Goal: Information Seeking & Learning: Learn about a topic

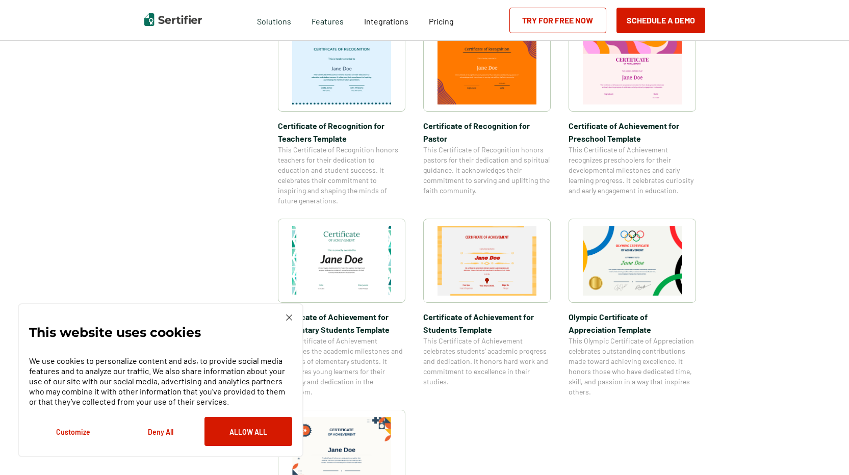
scroll to position [561, 0]
click at [640, 254] on img at bounding box center [632, 260] width 99 height 70
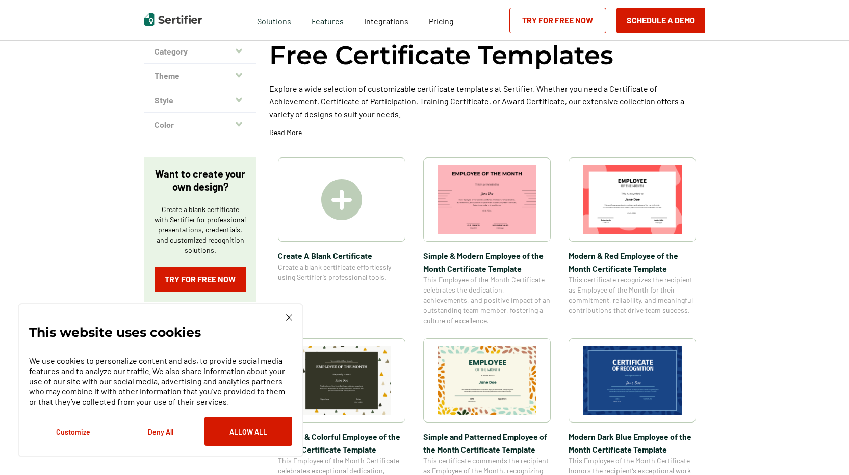
scroll to position [102, 0]
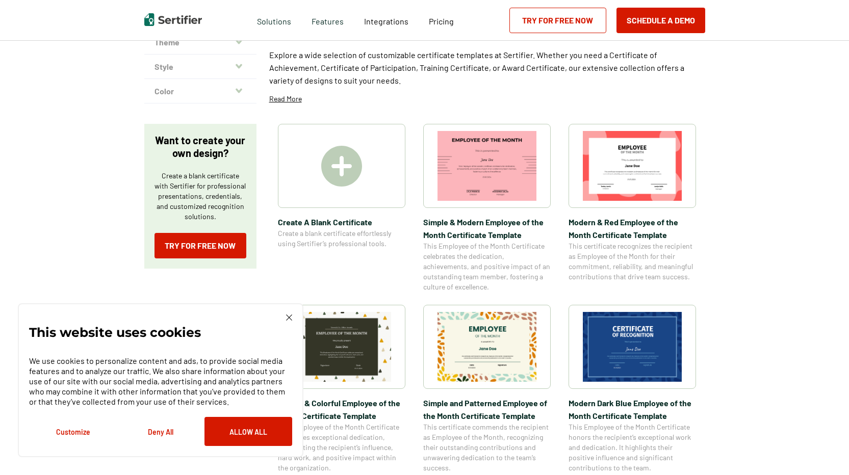
click at [615, 335] on img at bounding box center [632, 347] width 99 height 70
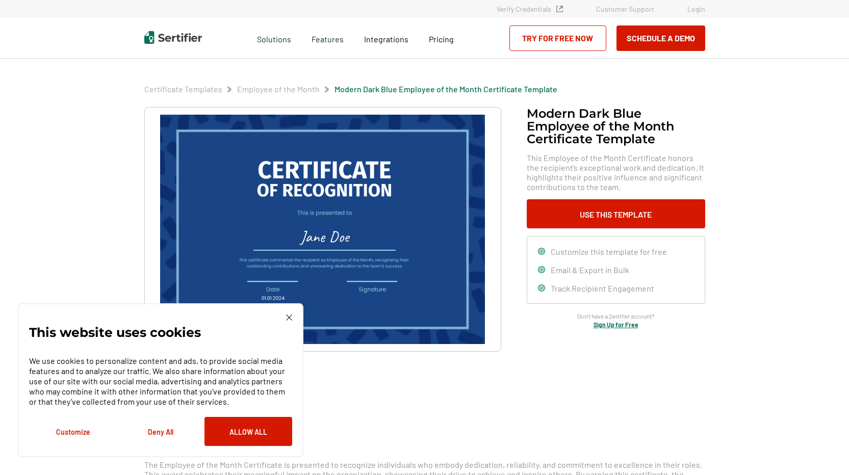
scroll to position [102, 0]
